Goal: Information Seeking & Learning: Learn about a topic

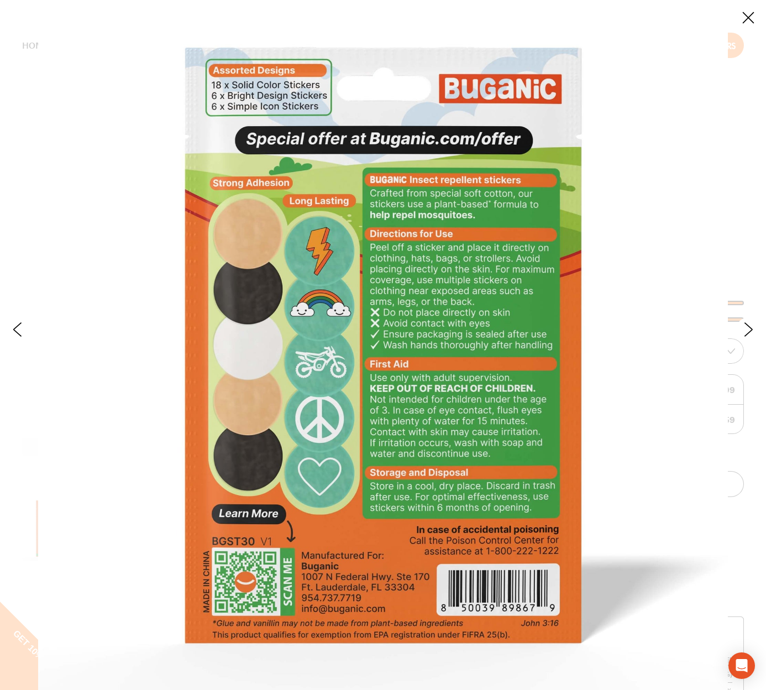
click at [747, 15] on button "Close" at bounding box center [748, 18] width 24 height 24
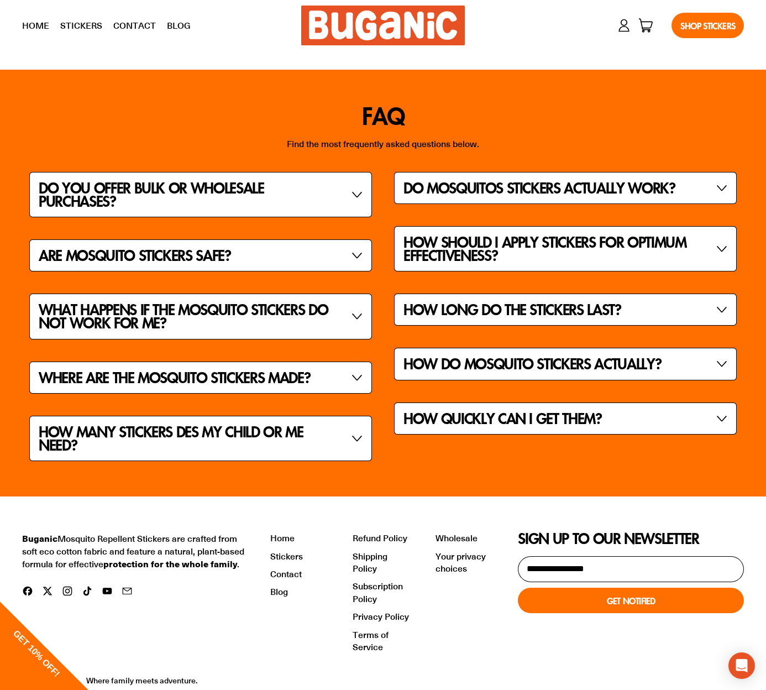
scroll to position [3928, 0]
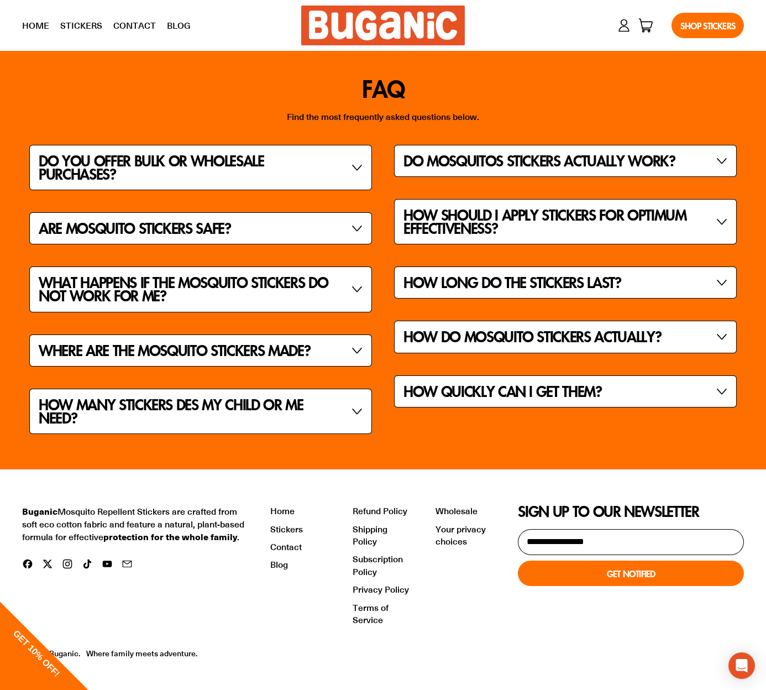
click at [706, 23] on link "Shop Stickers" at bounding box center [708, 25] width 72 height 25
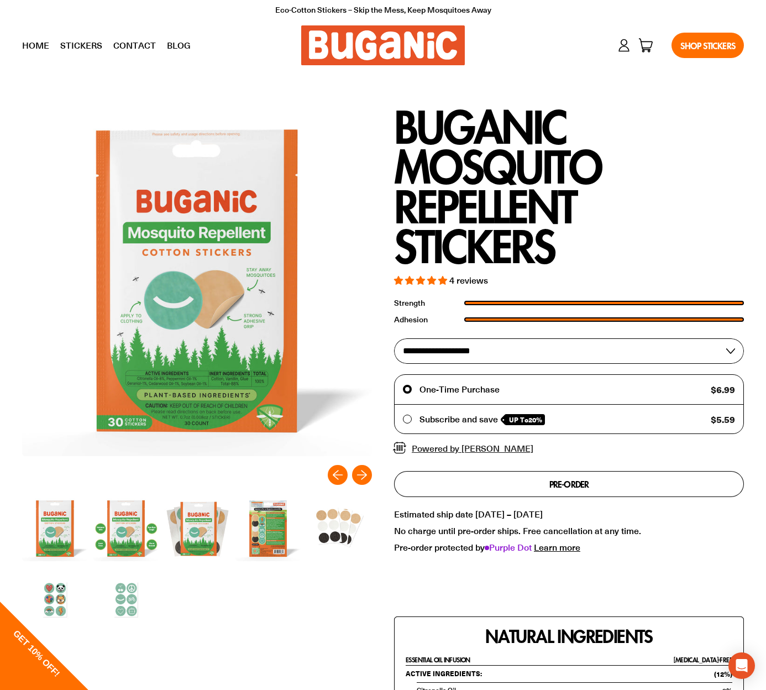
click at [117, 46] on link "Contact" at bounding box center [135, 46] width 54 height 28
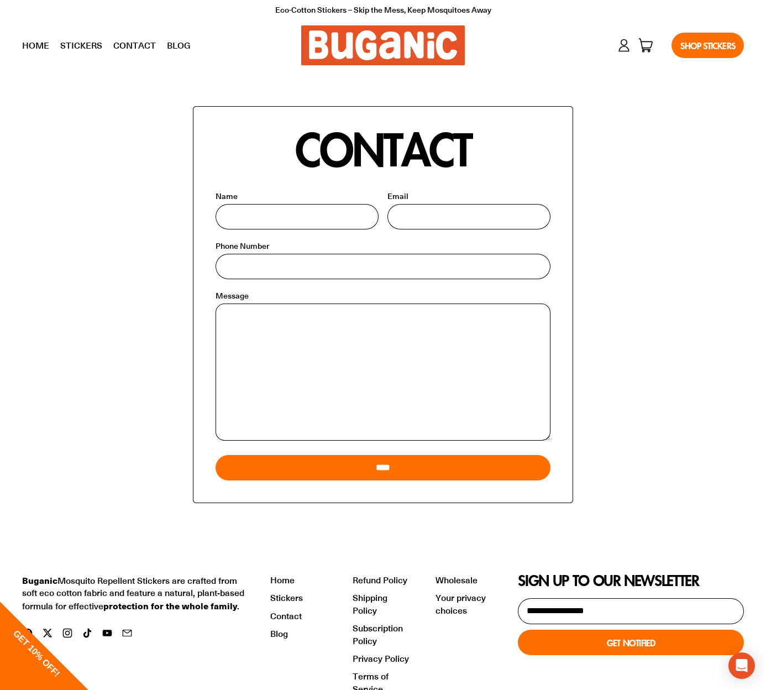
click at [27, 42] on link "Home" at bounding box center [36, 46] width 38 height 28
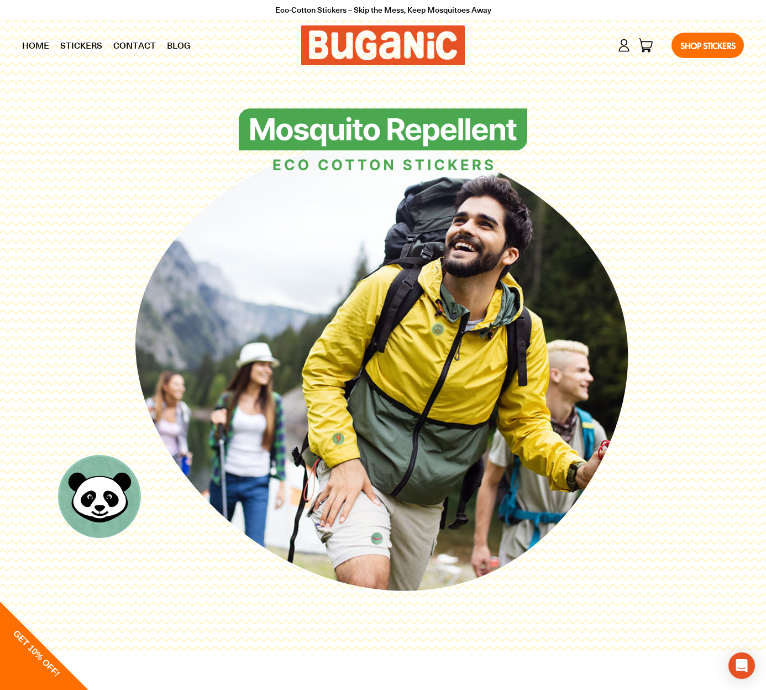
scroll to position [2, 0]
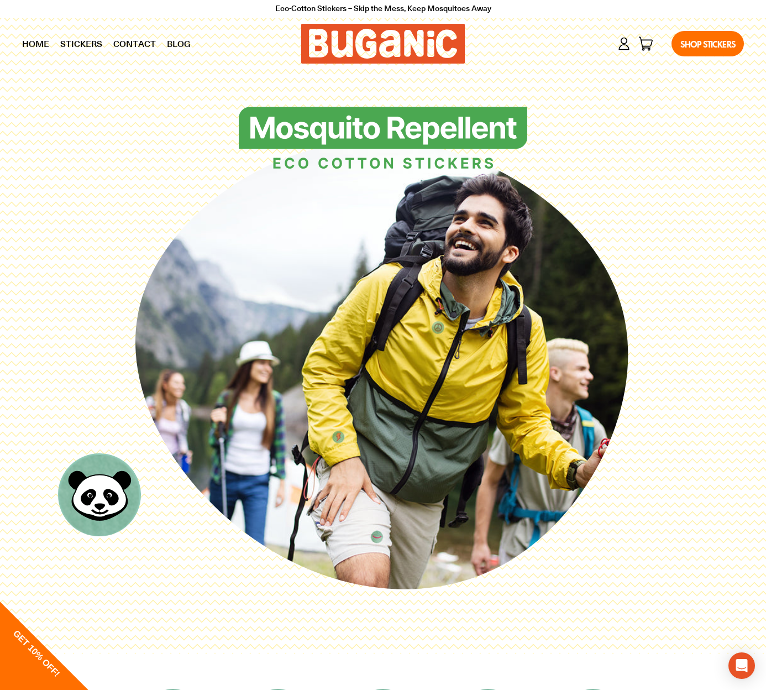
click at [382, 51] on img at bounding box center [383, 44] width 164 height 40
click at [382, 130] on img at bounding box center [383, 139] width 289 height 64
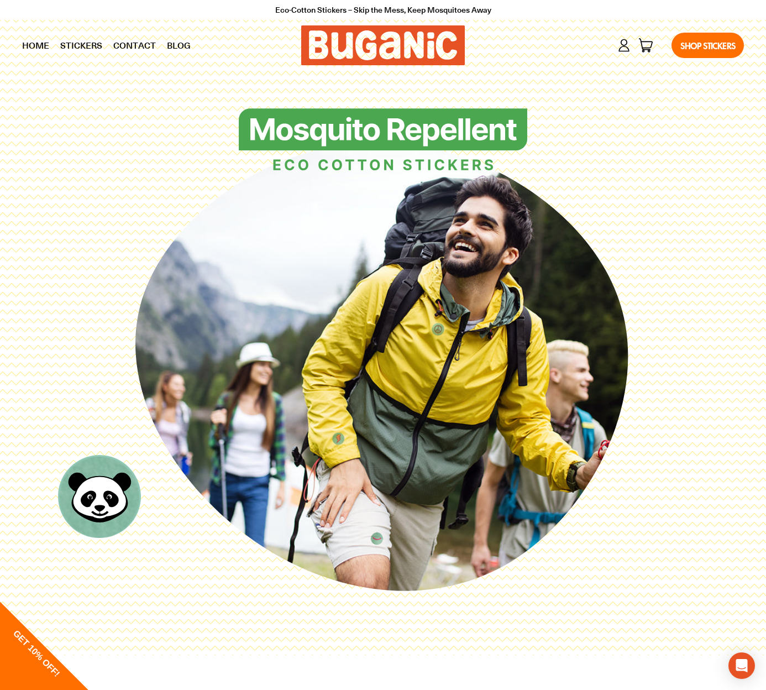
click at [375, 163] on img at bounding box center [383, 140] width 289 height 64
drag, startPoint x: 666, startPoint y: 225, endPoint x: 693, endPoint y: 289, distance: 69.1
click at [692, 289] on div at bounding box center [383, 363] width 722 height 511
click at [378, 302] on icon at bounding box center [382, 366] width 505 height 505
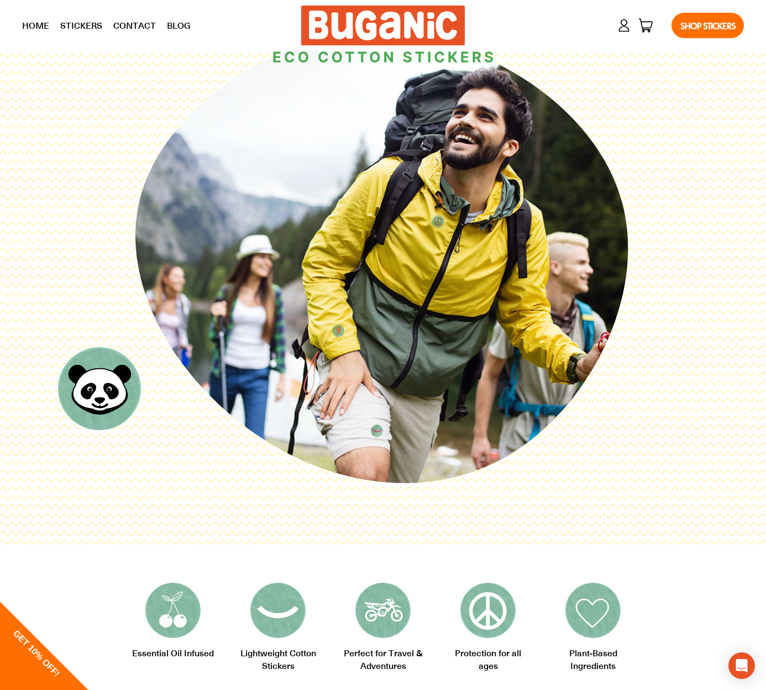
scroll to position [153, 0]
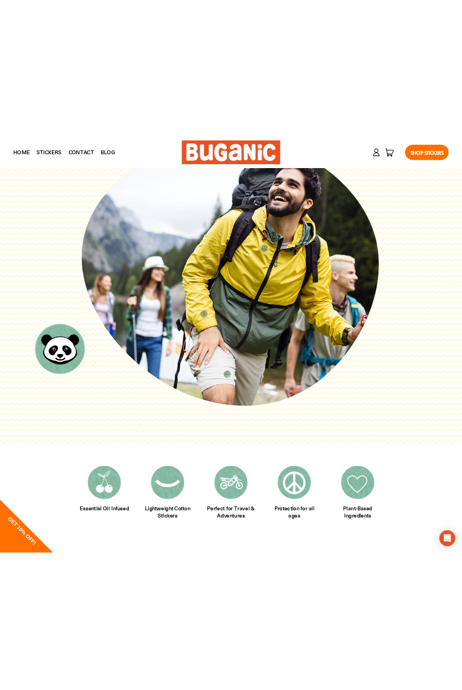
scroll to position [151, 0]
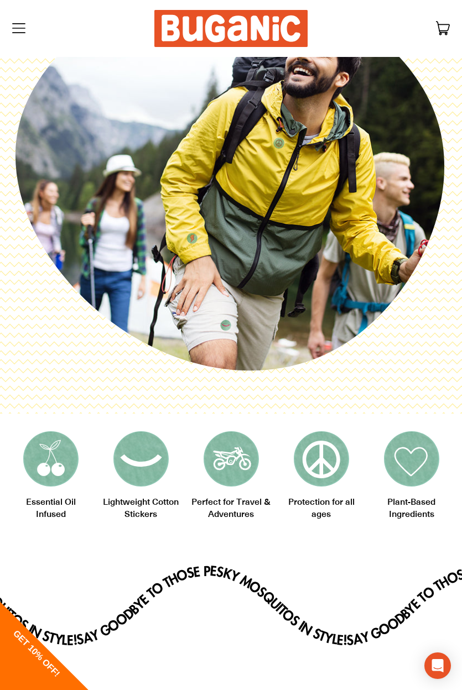
click at [312, 274] on icon at bounding box center [230, 175] width 439 height 439
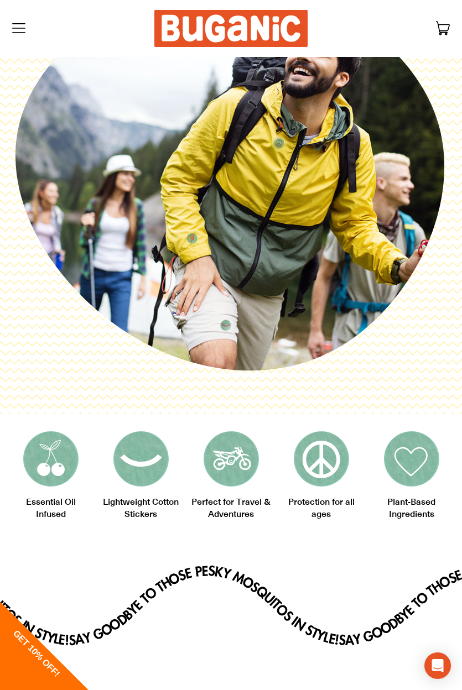
click at [440, 344] on icon at bounding box center [230, 175] width 439 height 439
click at [435, 343] on icon at bounding box center [230, 175] width 439 height 439
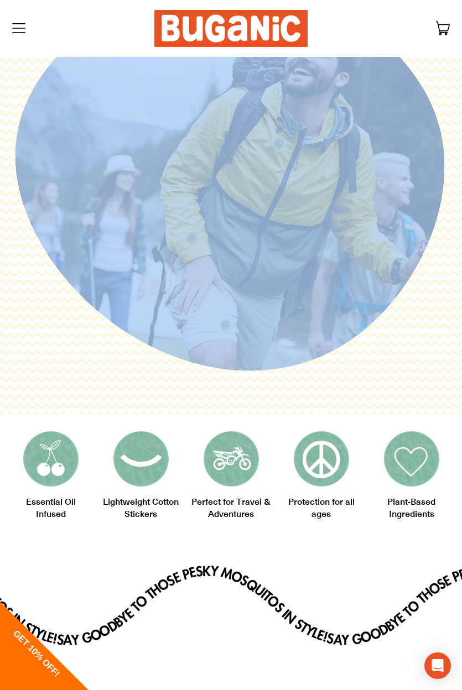
click at [435, 343] on icon at bounding box center [230, 175] width 439 height 439
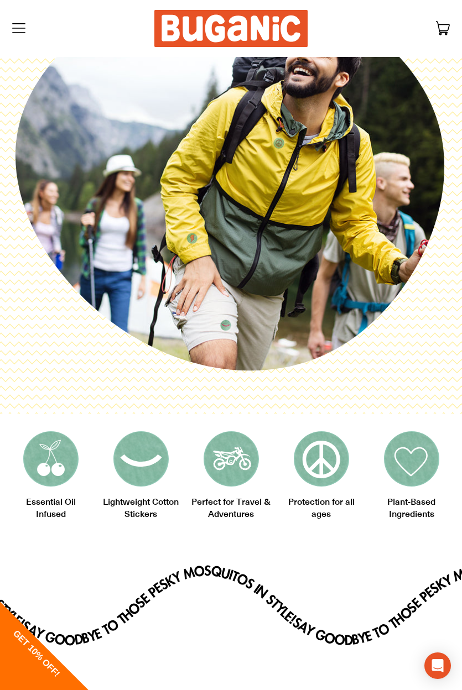
click at [405, 366] on icon at bounding box center [230, 175] width 439 height 439
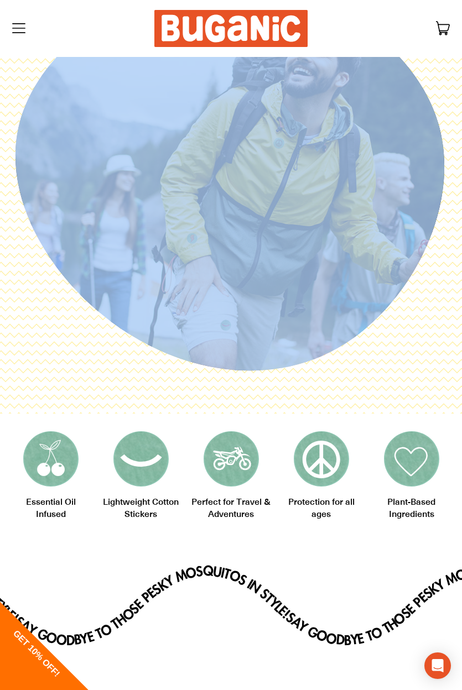
click at [405, 364] on icon at bounding box center [230, 175] width 439 height 439
click at [406, 364] on icon at bounding box center [230, 175] width 439 height 439
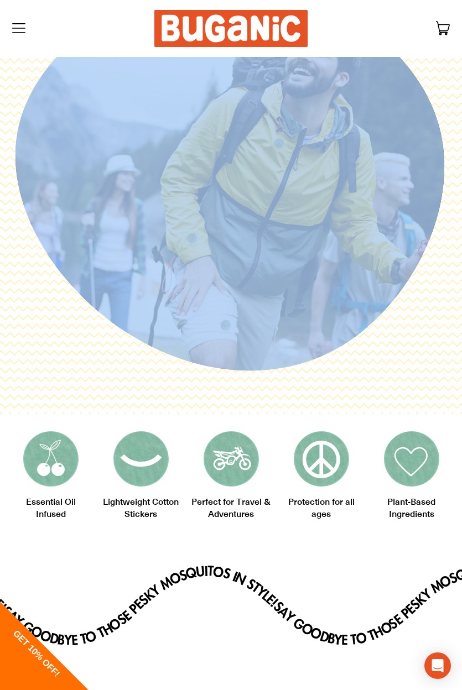
drag, startPoint x: 407, startPoint y: 363, endPoint x: 436, endPoint y: 401, distance: 47.4
click at [436, 402] on div at bounding box center [231, 161] width 462 height 505
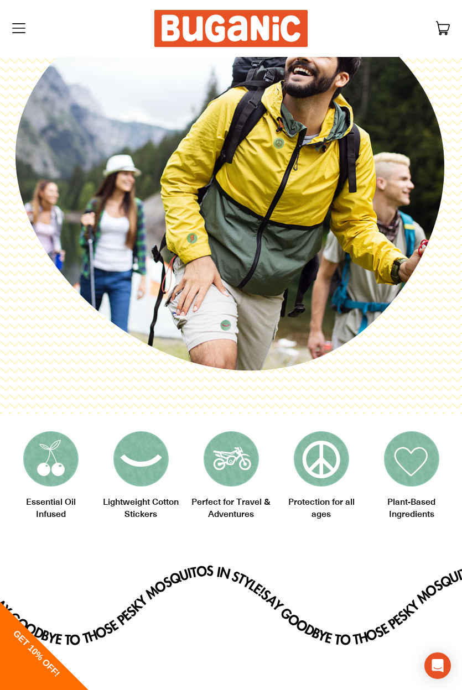
click at [405, 376] on icon at bounding box center [230, 175] width 439 height 439
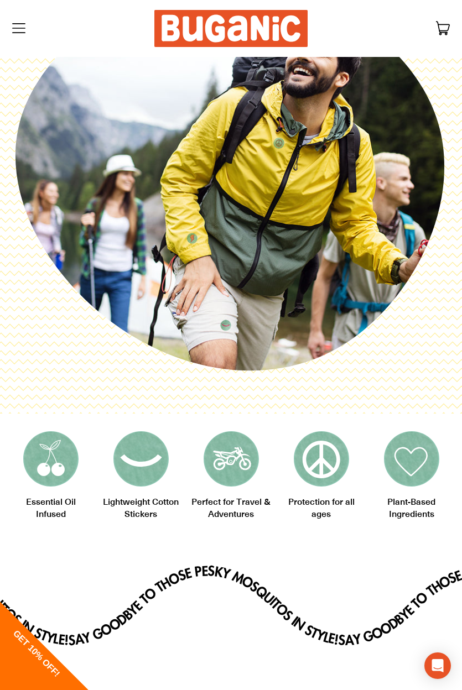
drag, startPoint x: 330, startPoint y: 589, endPoint x: 351, endPoint y: 538, distance: 55.0
click at [332, 588] on icon "Say goodbye to those pesky mosquitos in style! Say goodbye to those pesky mosqu…" at bounding box center [231, 607] width 462 height 138
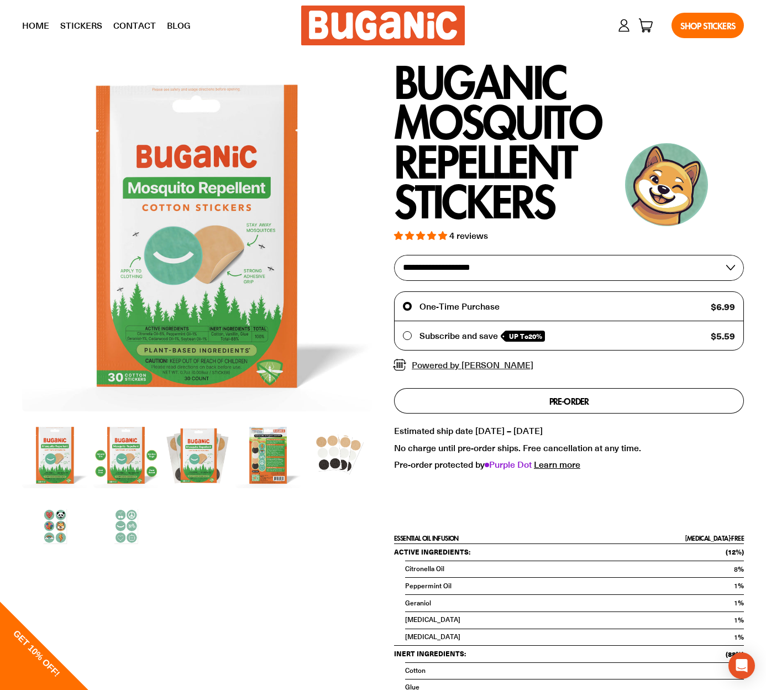
scroll to position [1180, 0]
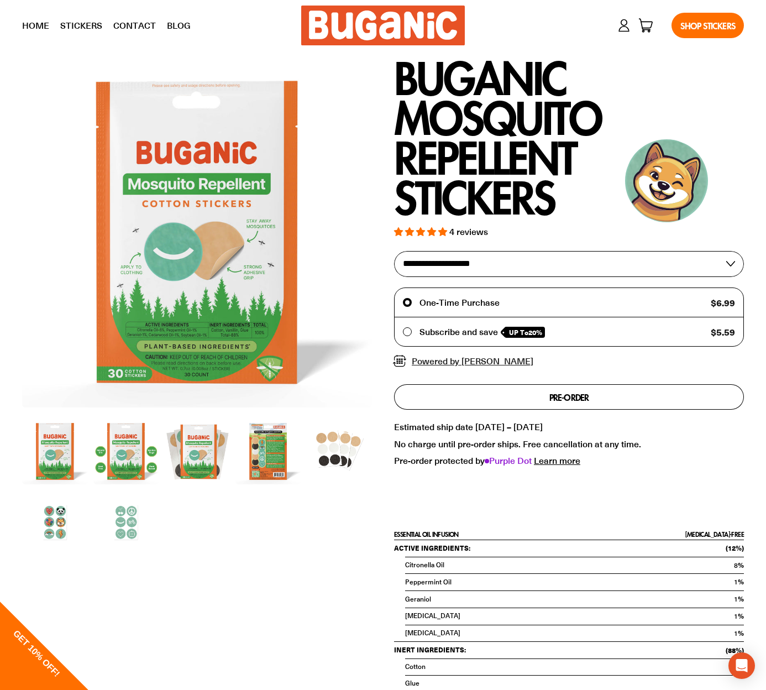
click at [334, 448] on img at bounding box center [339, 451] width 66 height 66
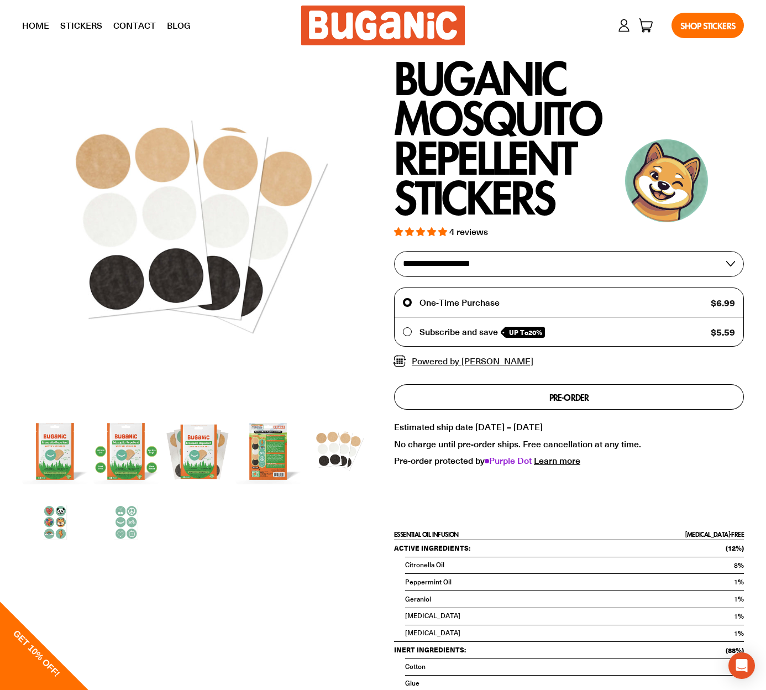
click at [59, 512] on img at bounding box center [55, 523] width 66 height 66
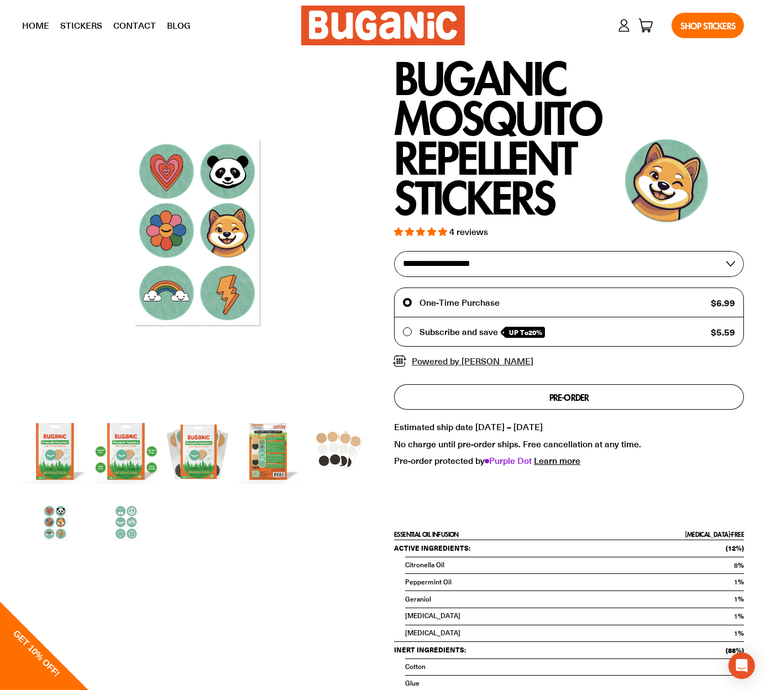
click at [124, 519] on img at bounding box center [126, 523] width 66 height 66
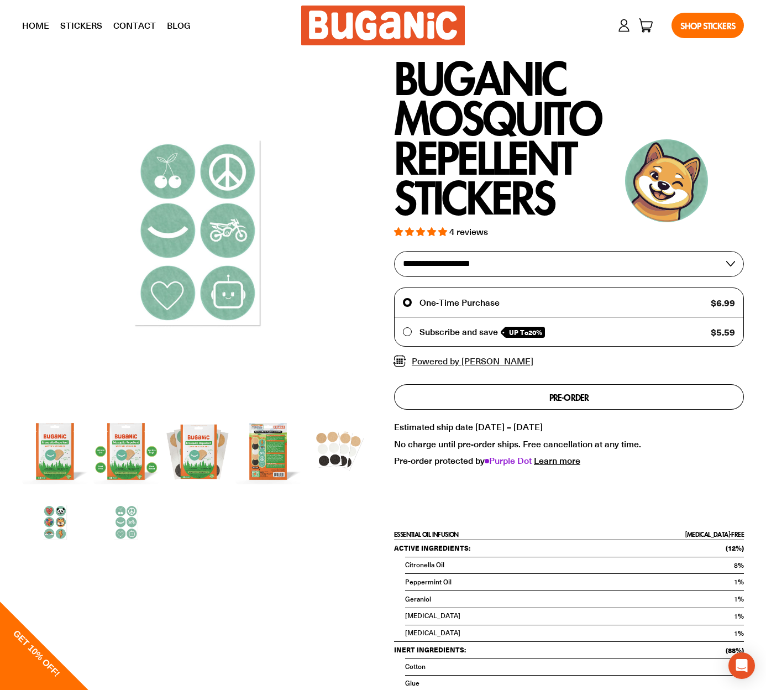
click at [59, 520] on img at bounding box center [55, 523] width 66 height 66
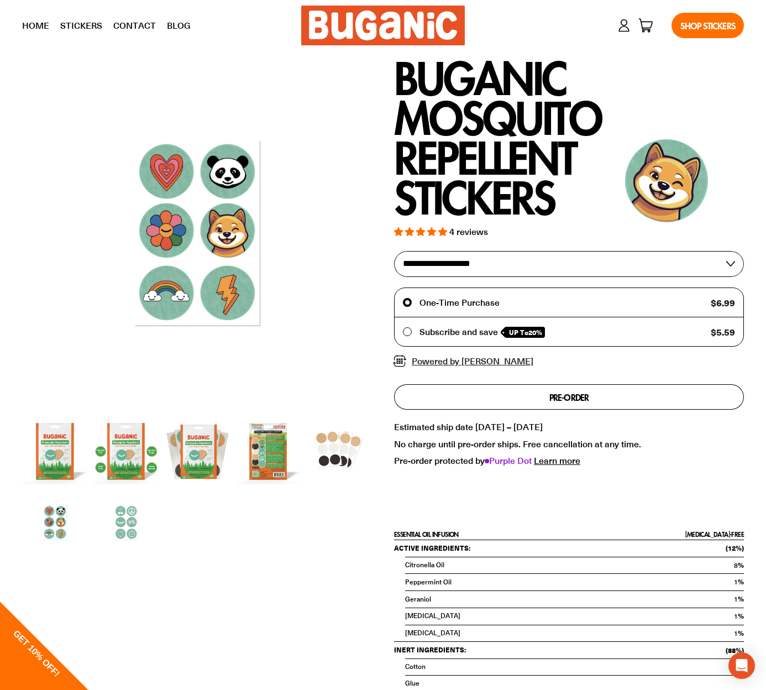
click at [121, 523] on img at bounding box center [126, 523] width 66 height 66
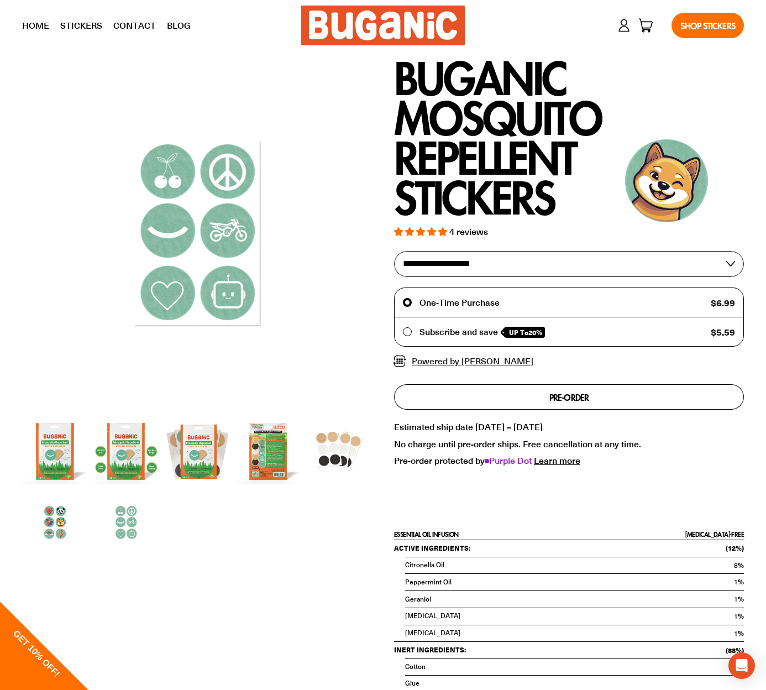
click at [60, 520] on img at bounding box center [55, 523] width 66 height 66
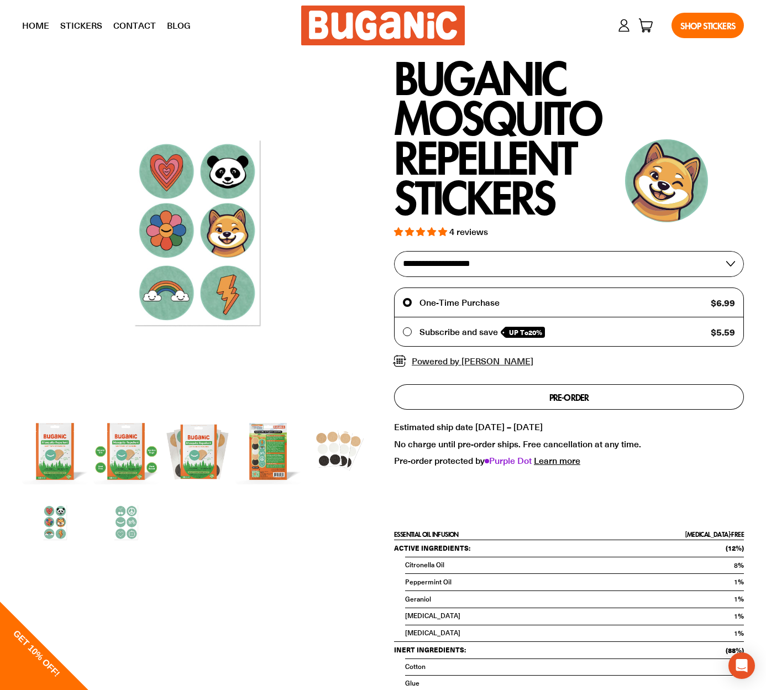
click at [129, 526] on img at bounding box center [126, 523] width 66 height 66
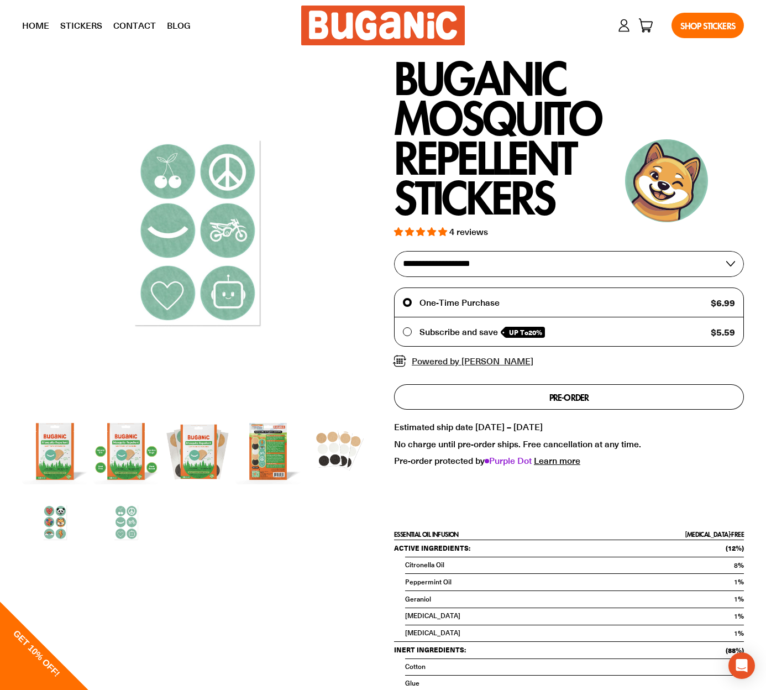
click at [72, 521] on img at bounding box center [55, 523] width 66 height 66
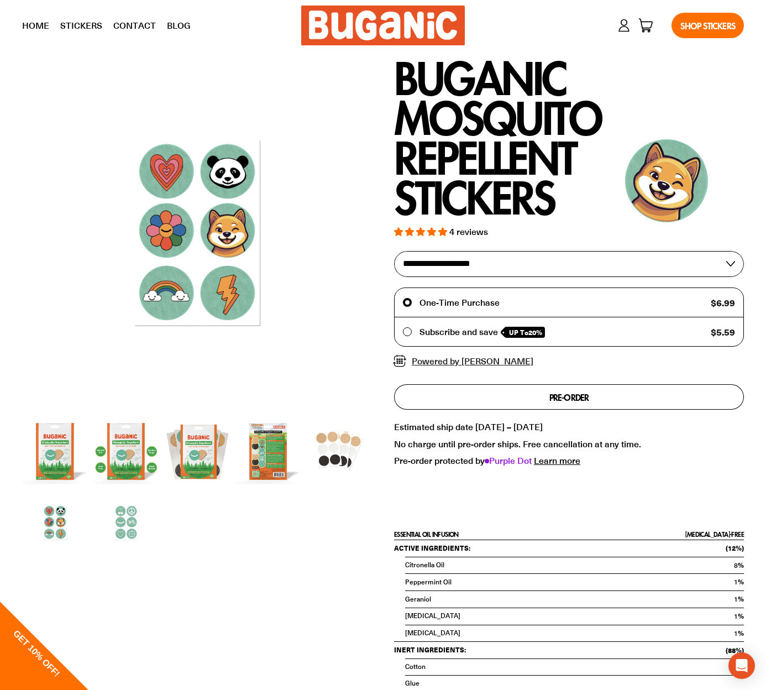
click at [60, 520] on img at bounding box center [55, 523] width 66 height 66
click at [345, 448] on img at bounding box center [339, 451] width 66 height 66
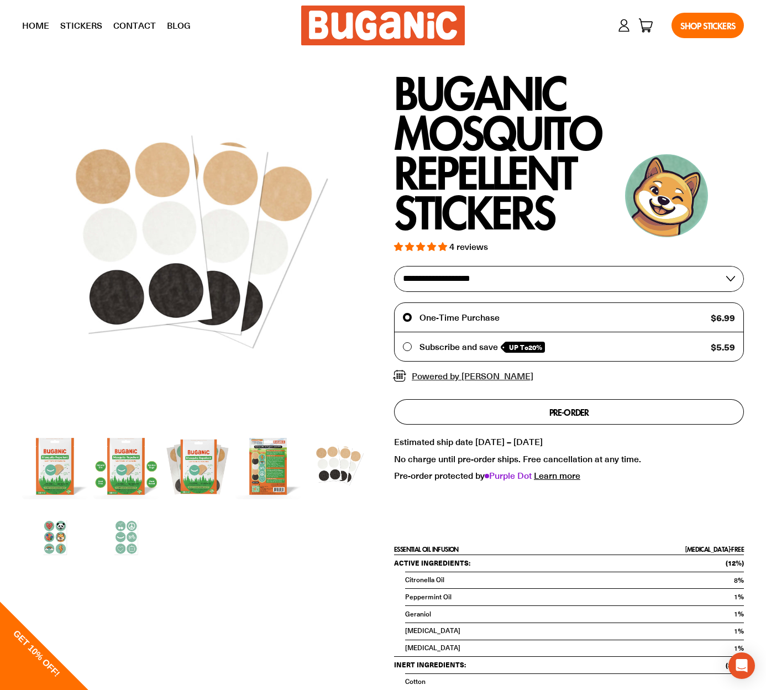
scroll to position [1151, 0]
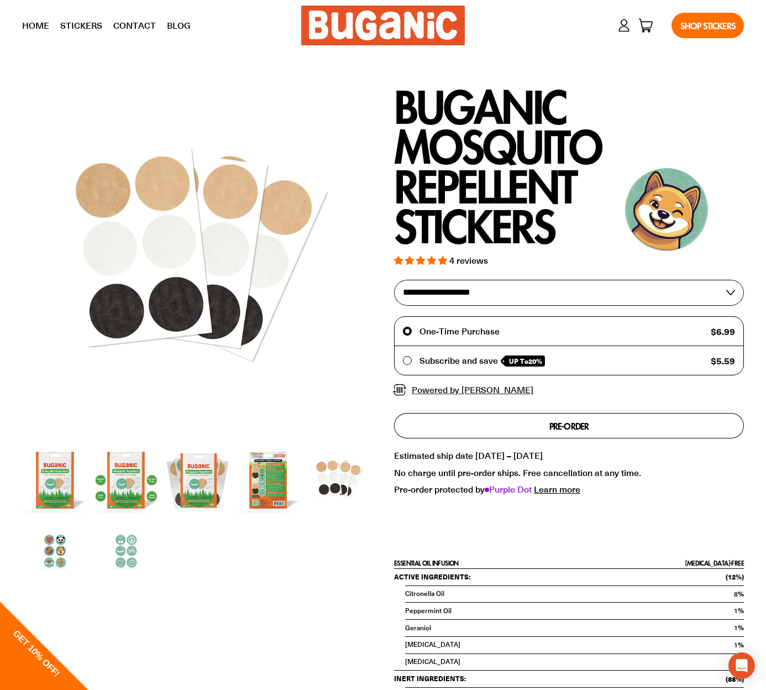
click at [343, 495] on img at bounding box center [339, 480] width 66 height 66
click at [339, 476] on img at bounding box center [339, 480] width 66 height 66
click at [348, 474] on img at bounding box center [339, 480] width 66 height 66
click at [334, 478] on img at bounding box center [339, 480] width 66 height 66
click at [332, 474] on img at bounding box center [339, 480] width 66 height 66
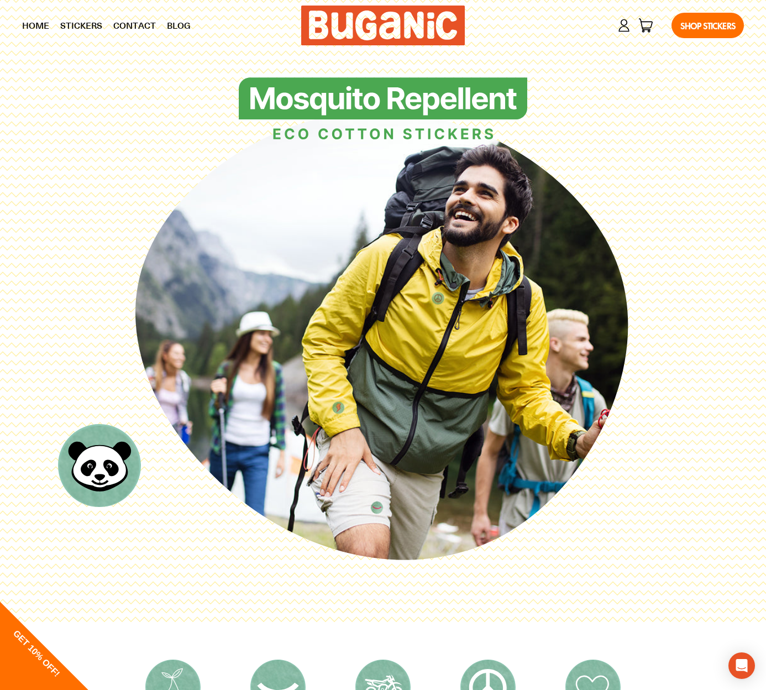
scroll to position [0, 0]
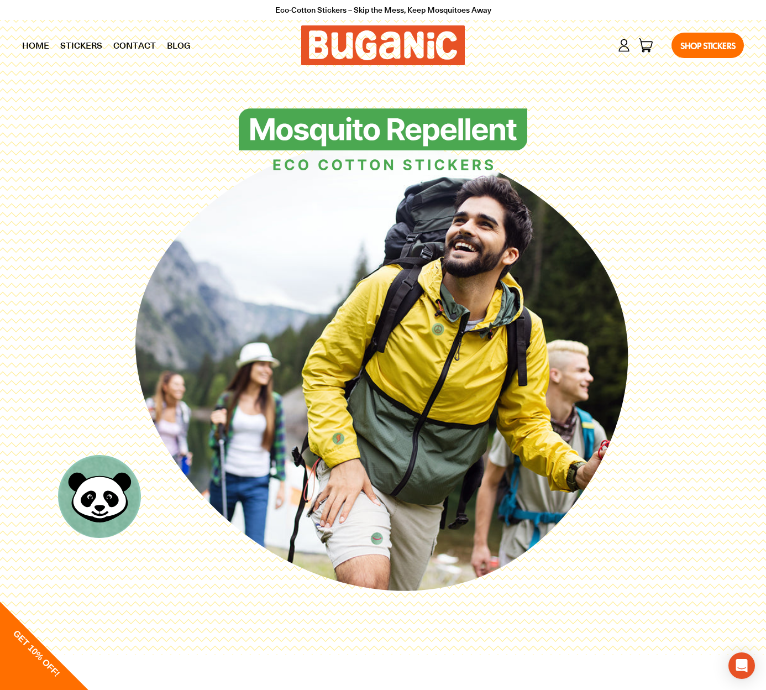
drag, startPoint x: 487, startPoint y: 245, endPoint x: 478, endPoint y: 363, distance: 118.1
click at [467, 375] on icon at bounding box center [382, 366] width 505 height 505
drag, startPoint x: 524, startPoint y: 242, endPoint x: 611, endPoint y: 183, distance: 105.0
click at [510, 306] on icon at bounding box center [382, 366] width 505 height 505
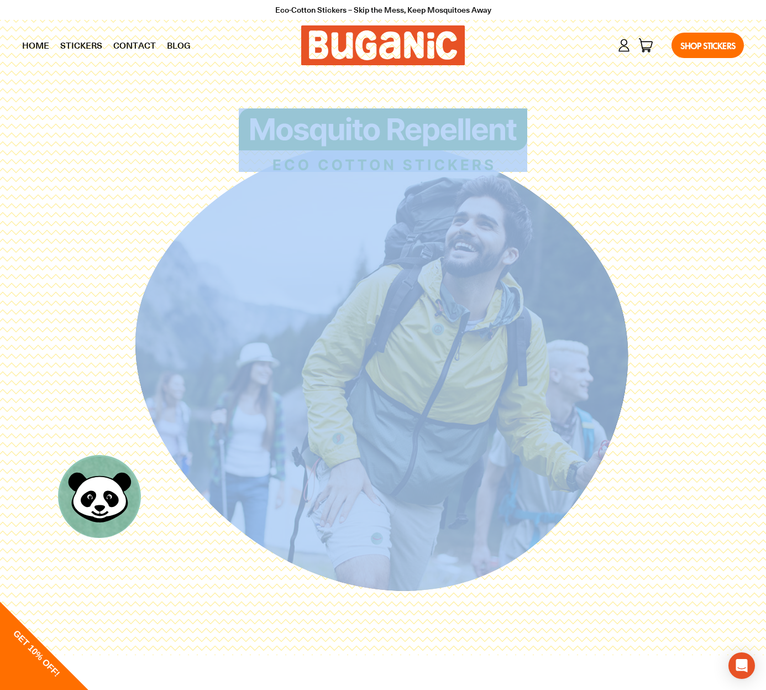
drag, startPoint x: 635, startPoint y: 170, endPoint x: 657, endPoint y: 269, distance: 101.5
click at [657, 269] on div at bounding box center [383, 363] width 722 height 511
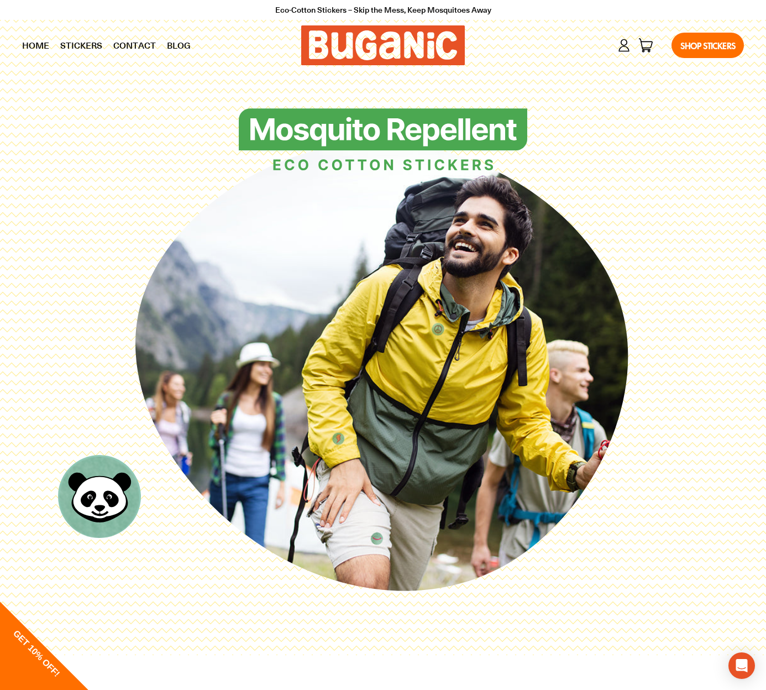
click at [627, 118] on div at bounding box center [383, 140] width 722 height 64
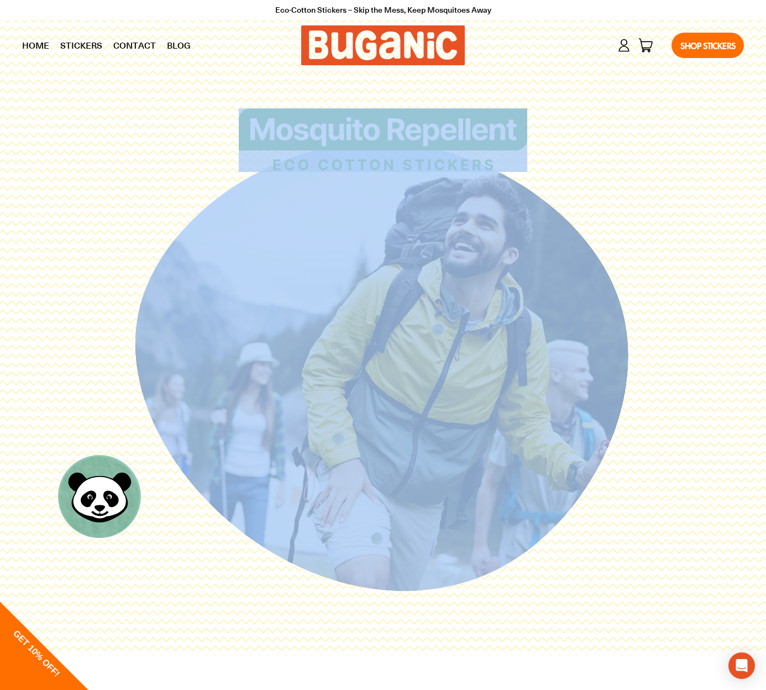
drag, startPoint x: 658, startPoint y: 171, endPoint x: 694, endPoint y: 190, distance: 40.8
click at [694, 190] on div at bounding box center [383, 363] width 722 height 511
drag, startPoint x: 656, startPoint y: 154, endPoint x: 704, endPoint y: 221, distance: 82.4
click at [704, 222] on div at bounding box center [383, 363] width 722 height 511
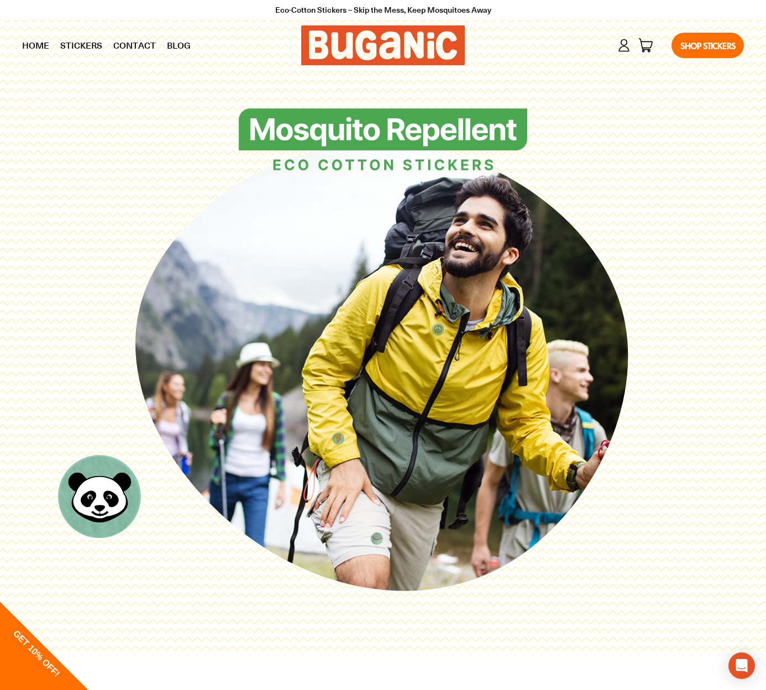
drag, startPoint x: 659, startPoint y: 234, endPoint x: 707, endPoint y: 284, distance: 69.6
click at [707, 284] on div at bounding box center [383, 363] width 722 height 511
drag, startPoint x: 664, startPoint y: 236, endPoint x: 693, endPoint y: 276, distance: 49.1
click at [693, 276] on div at bounding box center [383, 363] width 722 height 511
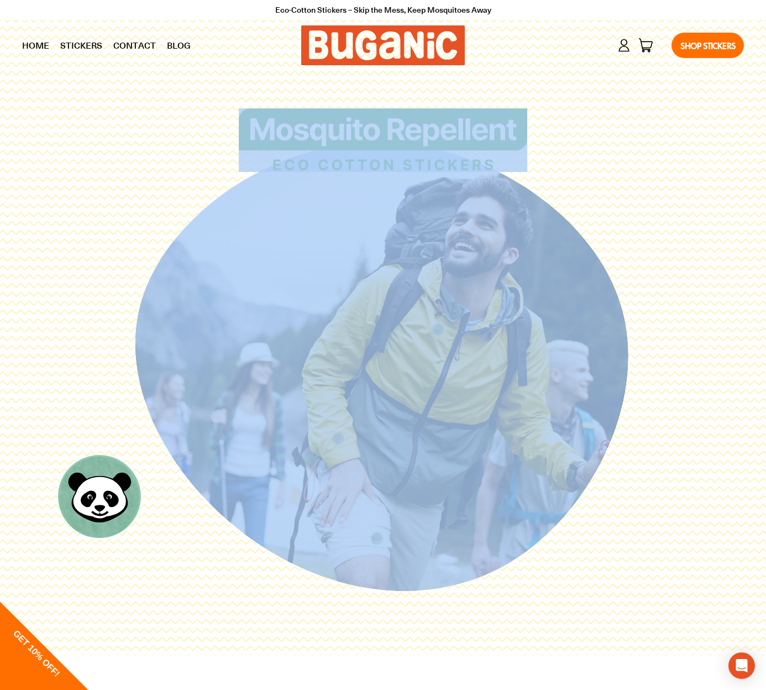
drag, startPoint x: 670, startPoint y: 191, endPoint x: 691, endPoint y: 259, distance: 70.6
click at [691, 259] on div at bounding box center [383, 363] width 722 height 511
drag, startPoint x: 669, startPoint y: 259, endPoint x: 516, endPoint y: 211, distance: 160.0
click at [668, 259] on div at bounding box center [383, 363] width 722 height 511
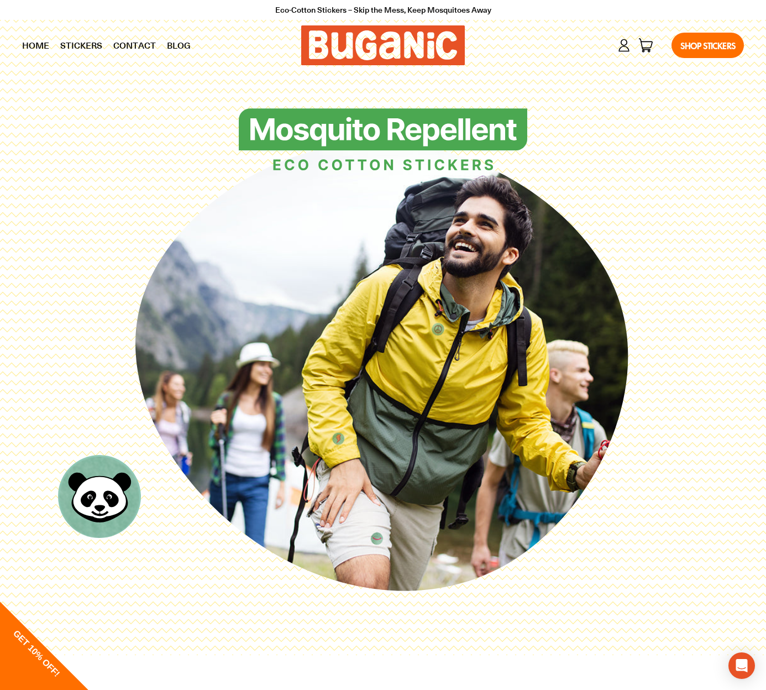
click at [32, 163] on div at bounding box center [383, 140] width 722 height 64
click at [33, 165] on div at bounding box center [383, 140] width 722 height 64
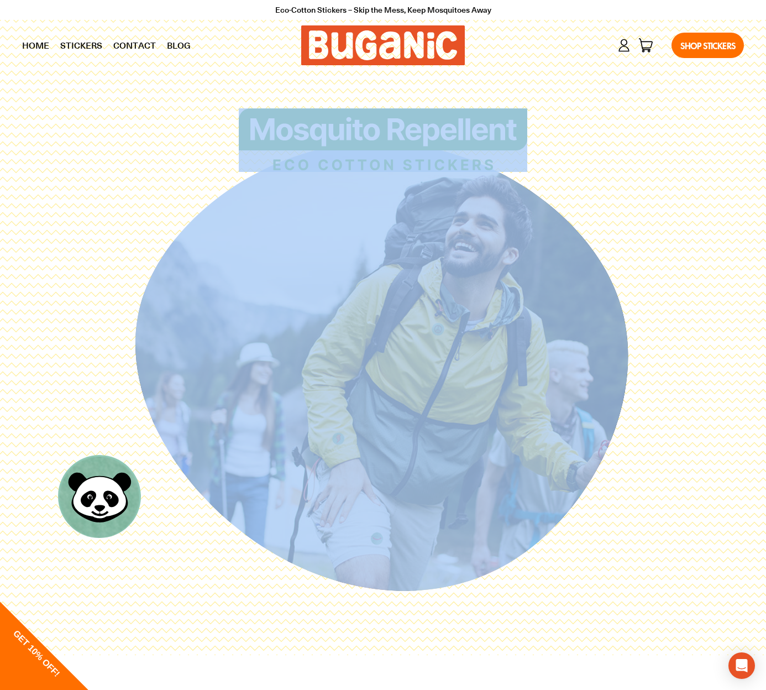
click at [33, 165] on div at bounding box center [383, 140] width 722 height 64
click at [32, 165] on div at bounding box center [383, 140] width 722 height 64
click at [49, 174] on div at bounding box center [383, 363] width 722 height 511
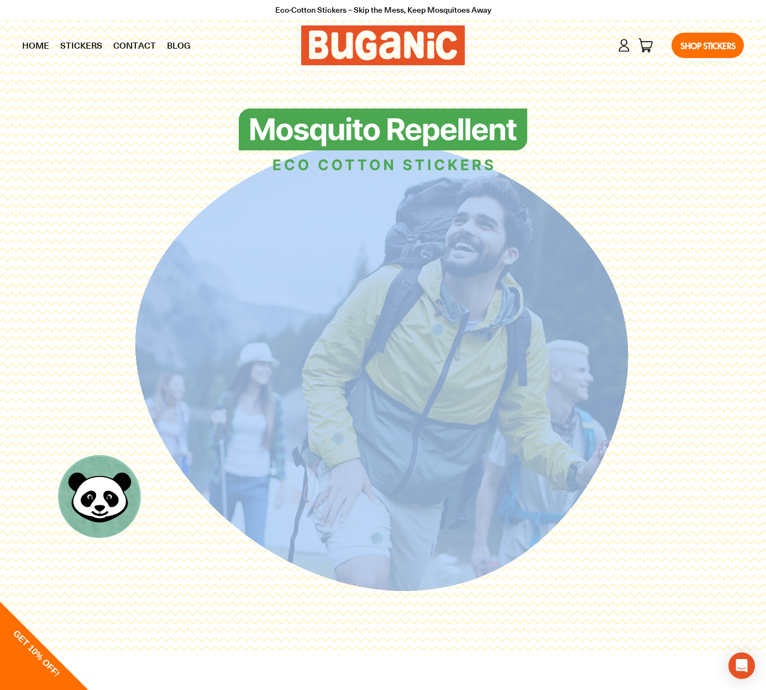
drag, startPoint x: 261, startPoint y: 282, endPoint x: 373, endPoint y: 277, distance: 111.7
click at [443, 280] on icon at bounding box center [382, 366] width 505 height 505
drag, startPoint x: 295, startPoint y: 273, endPoint x: 472, endPoint y: 279, distance: 176.4
click at [472, 279] on icon at bounding box center [382, 366] width 505 height 505
drag, startPoint x: 184, startPoint y: 44, endPoint x: 180, endPoint y: 54, distance: 11.4
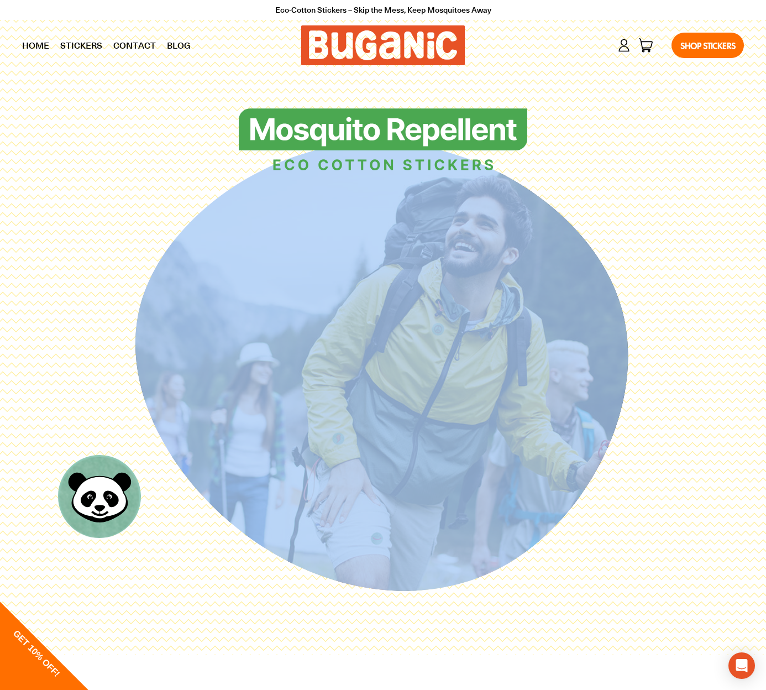
click at [184, 44] on link "Blog" at bounding box center [178, 46] width 35 height 28
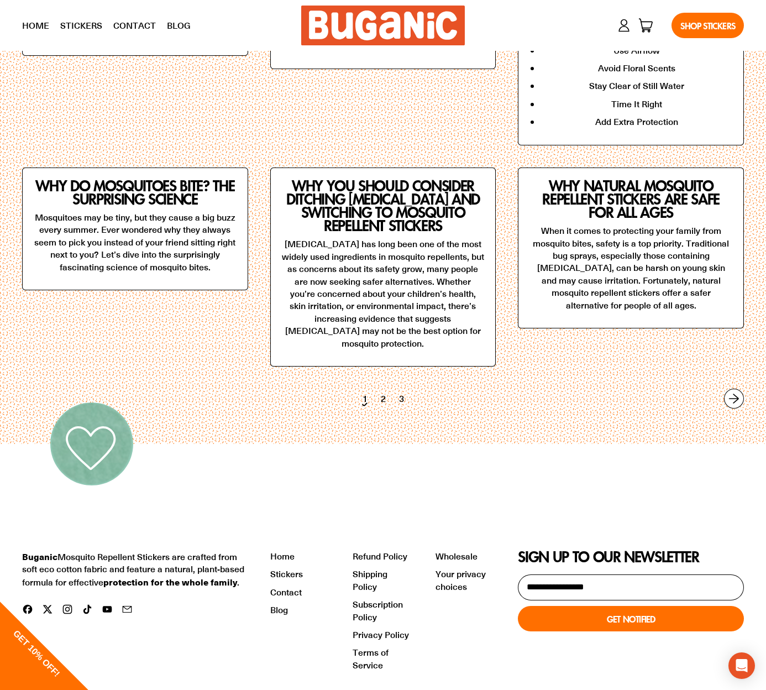
scroll to position [271, 0]
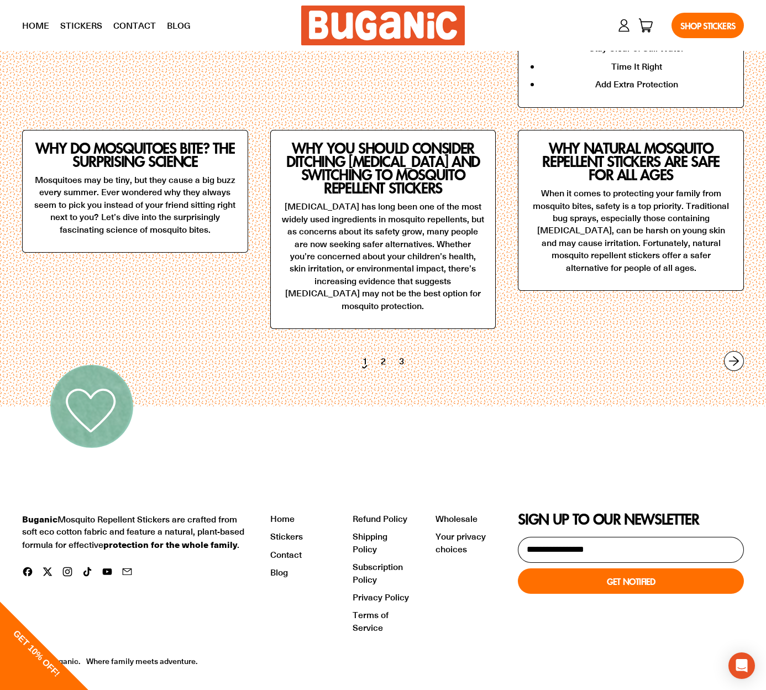
click at [566, 331] on div "News Top 7 Mosquito Bite Remedies Mosquito bites are inevitable sometimes. Here…" at bounding box center [383, 102] width 766 height 607
drag, startPoint x: 561, startPoint y: 332, endPoint x: 621, endPoint y: 368, distance: 70.2
click at [621, 373] on div "News Top 7 Mosquito Bite Remedies Mosquito bites are inevitable sometimes. Here…" at bounding box center [383, 102] width 766 height 607
drag, startPoint x: 587, startPoint y: 350, endPoint x: 601, endPoint y: 356, distance: 15.4
click at [593, 356] on ul "1 2 3" at bounding box center [383, 361] width 722 height 20
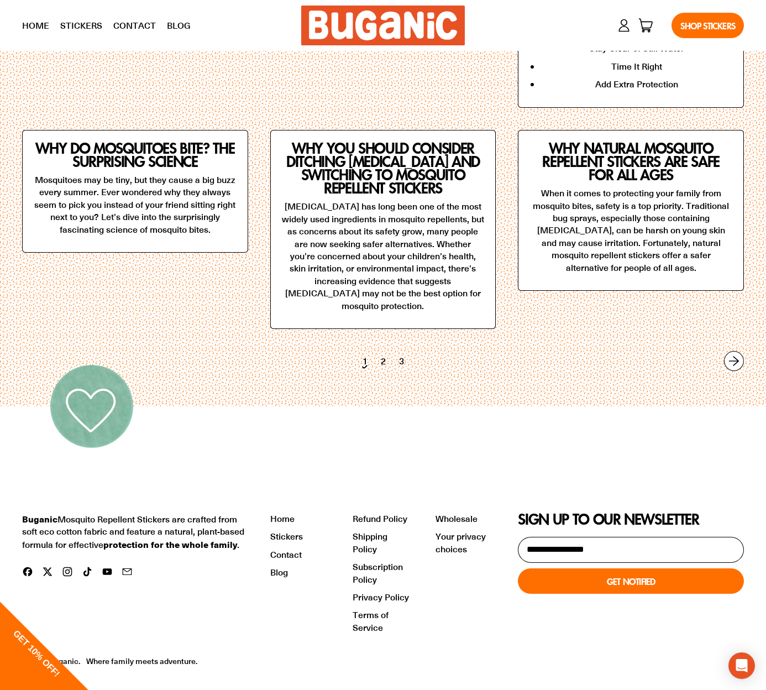
click at [620, 356] on ul "1 2 3" at bounding box center [383, 361] width 722 height 20
click at [733, 351] on link "Next page" at bounding box center [734, 361] width 20 height 20
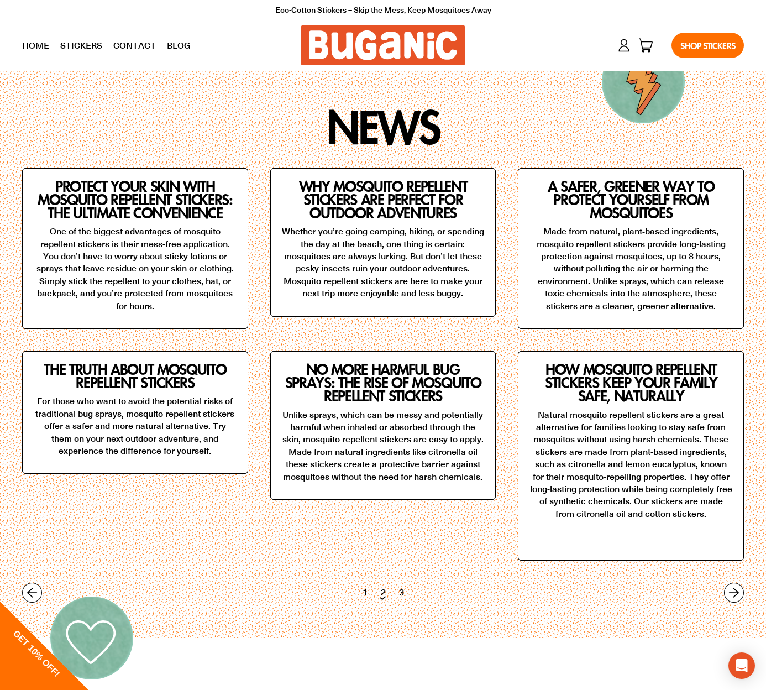
click at [530, 148] on div "News Protect Your Skin with Mosquito Repellent Stickers: The Ultimate Convenien…" at bounding box center [383, 354] width 766 height 567
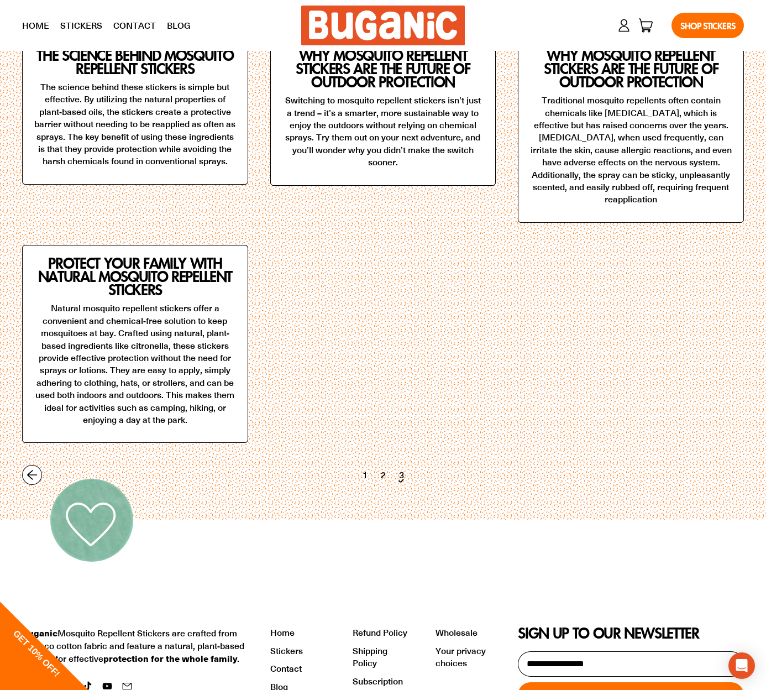
scroll to position [148, 0]
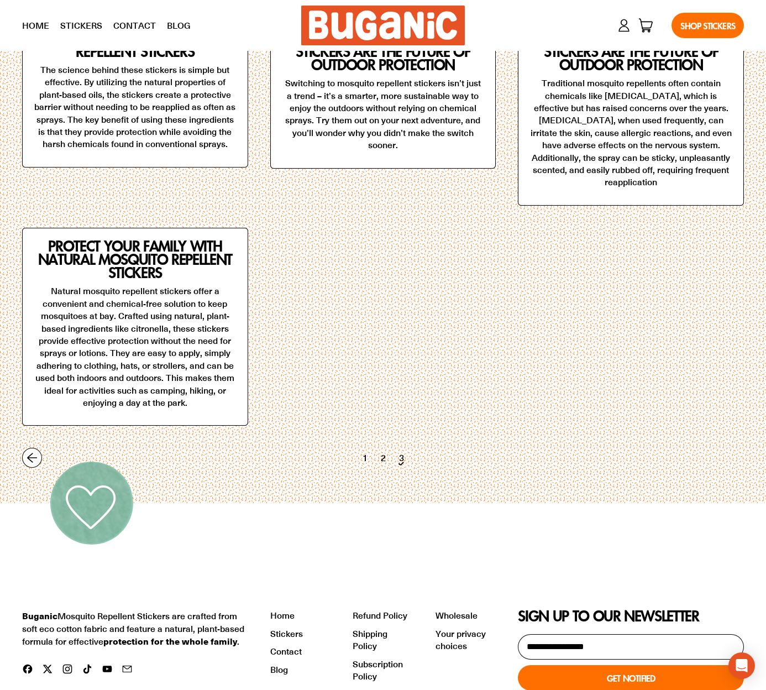
scroll to position [148, 0]
